Goal: Task Accomplishment & Management: Use online tool/utility

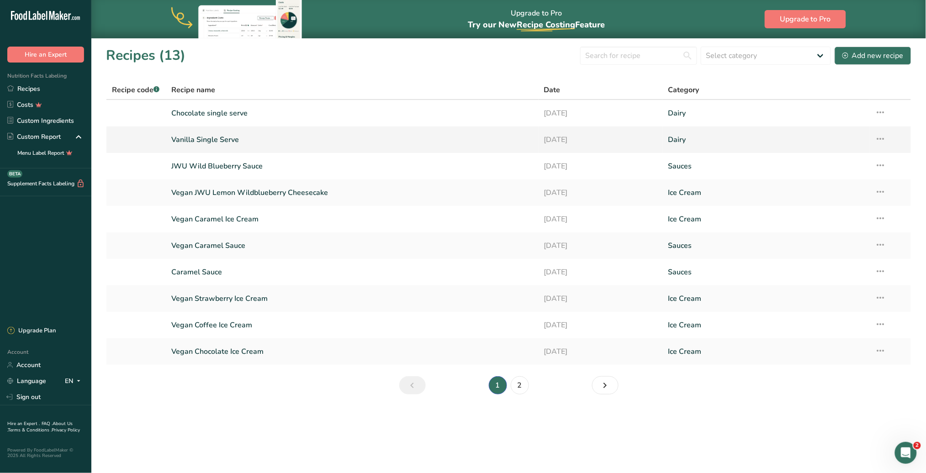
click at [234, 142] on link "Vanilla Single Serve" at bounding box center [352, 139] width 361 height 19
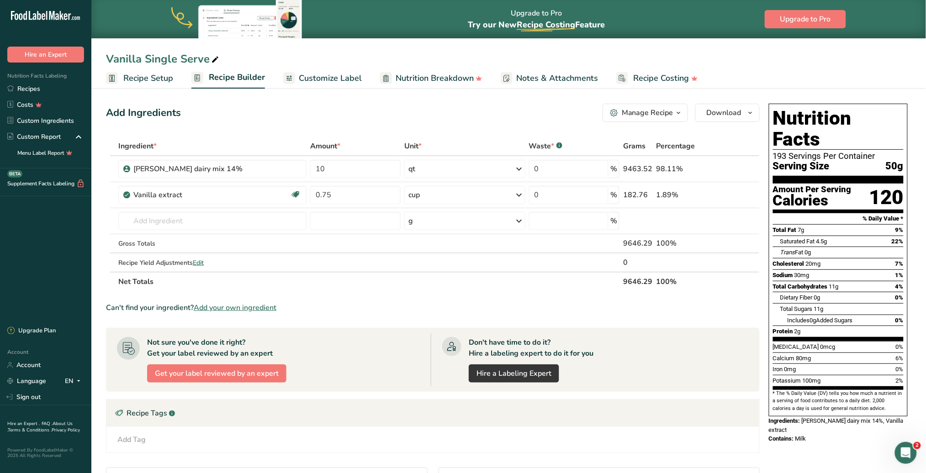
click at [149, 80] on span "Recipe Setup" at bounding box center [148, 78] width 50 height 12
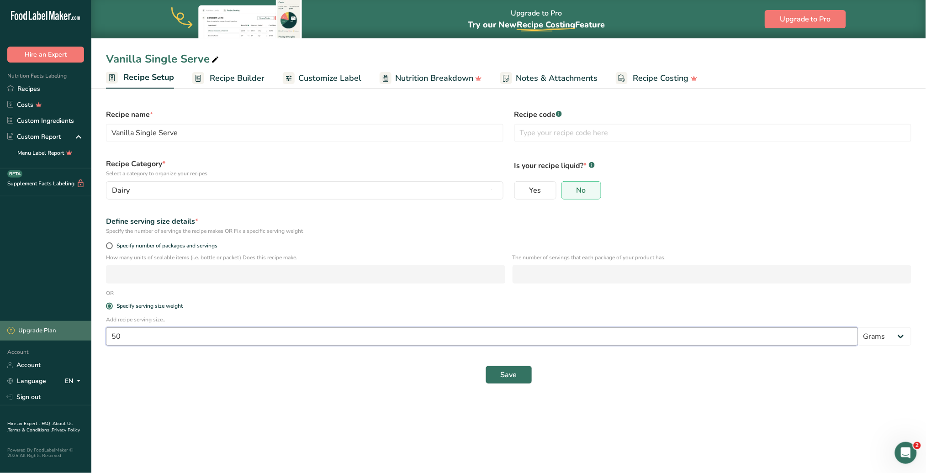
drag, startPoint x: 137, startPoint y: 340, endPoint x: 72, endPoint y: 338, distance: 65.8
click at [72, 338] on div ".a-20{fill:#fff;} Hire an Expert Nutrition Facts Labeling Recipes Costs Custom …" at bounding box center [463, 236] width 926 height 473
type input "2.8"
click at [900, 338] on select "Grams kg mg mcg lb oz l mL fl oz tbsp tsp cup qt gallon" at bounding box center [884, 336] width 53 height 18
select select "5"
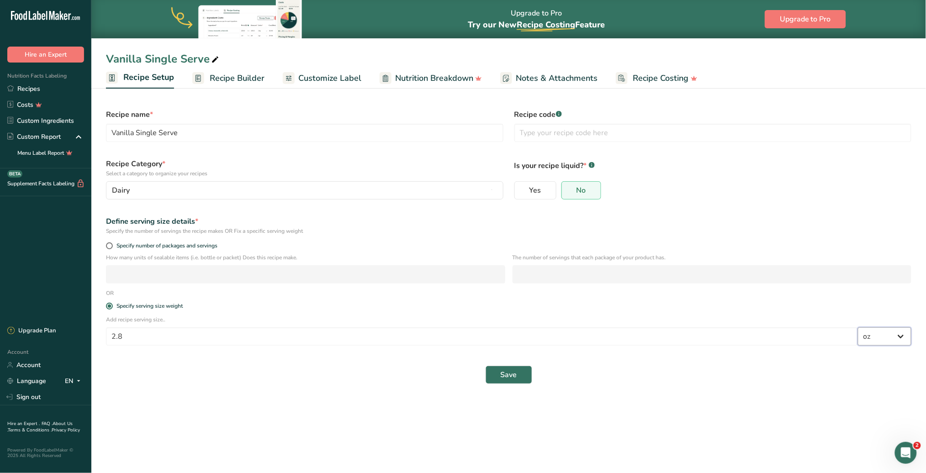
click at [858, 328] on select "Grams kg mg mcg lb oz l mL fl oz tbsp tsp cup qt gallon" at bounding box center [884, 336] width 53 height 18
click at [522, 376] on button "Save" at bounding box center [509, 375] width 47 height 18
